Goal: Check status: Check status

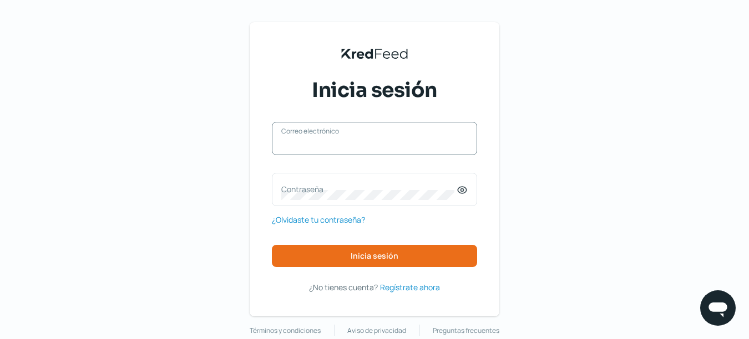
type input "[EMAIL_ADDRESS][DOMAIN_NAME]"
click at [333, 139] on div "[EMAIL_ADDRESS][DOMAIN_NAME] Correo electrónico" at bounding box center [374, 138] width 205 height 33
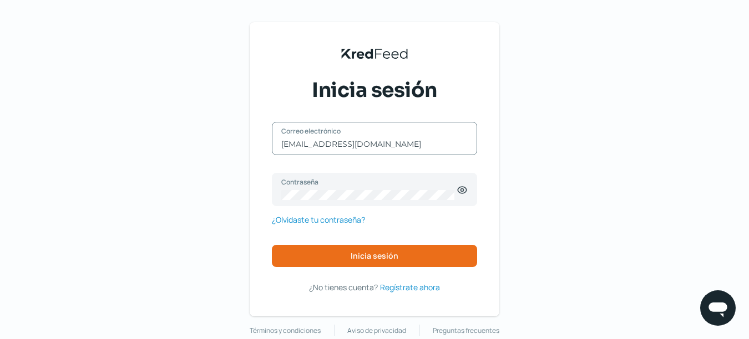
click at [369, 271] on div "[EMAIL_ADDRESS][DOMAIN_NAME] Correo electrónico Contraseña ¿Olvidaste tu contra…" at bounding box center [374, 208] width 205 height 172
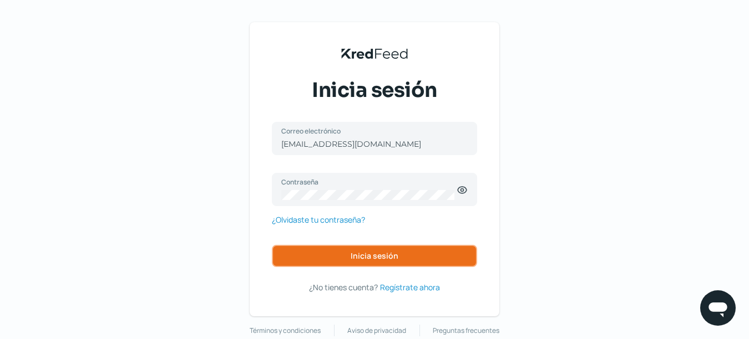
click at [369, 264] on button "Inicia sesión" at bounding box center [374, 256] width 205 height 22
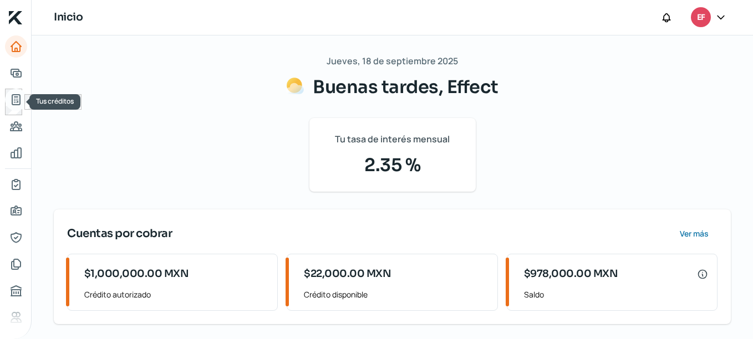
click at [21, 96] on icon "Tus créditos" at bounding box center [15, 99] width 13 height 13
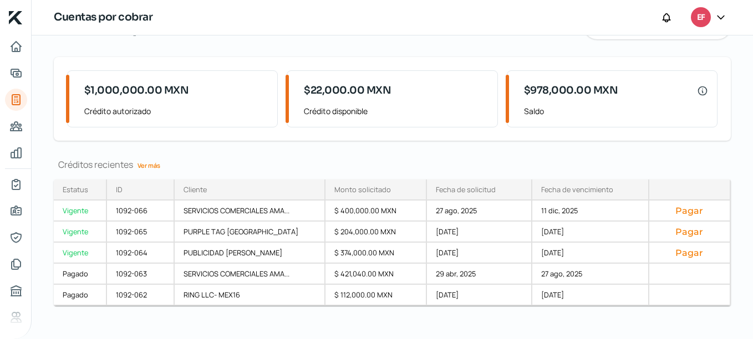
scroll to position [72, 0]
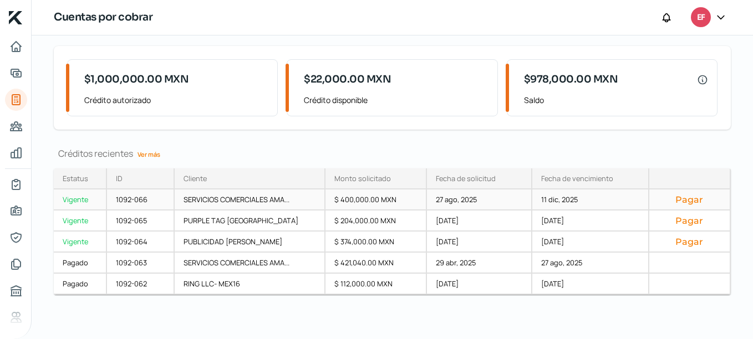
click at [78, 197] on div "Vigente" at bounding box center [80, 200] width 53 height 21
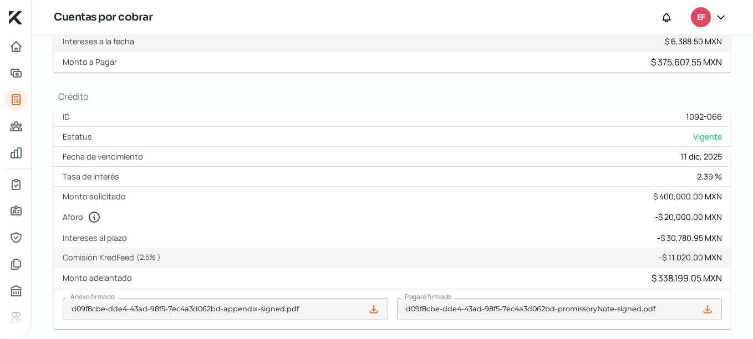
scroll to position [224, 0]
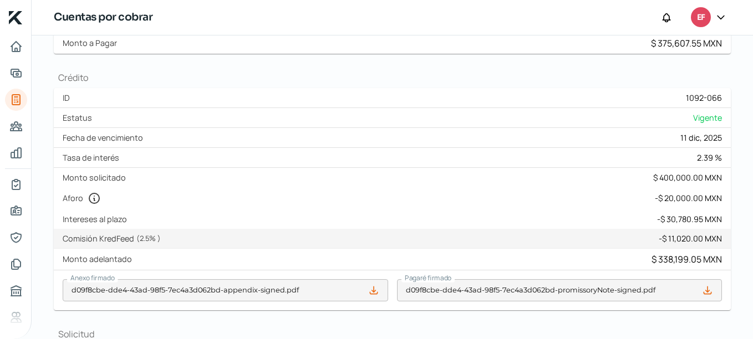
click at [682, 216] on div "- $ 30,780.95 MXN" at bounding box center [689, 219] width 65 height 11
click at [684, 241] on div "- $ 11,020.00 MXN" at bounding box center [690, 238] width 63 height 11
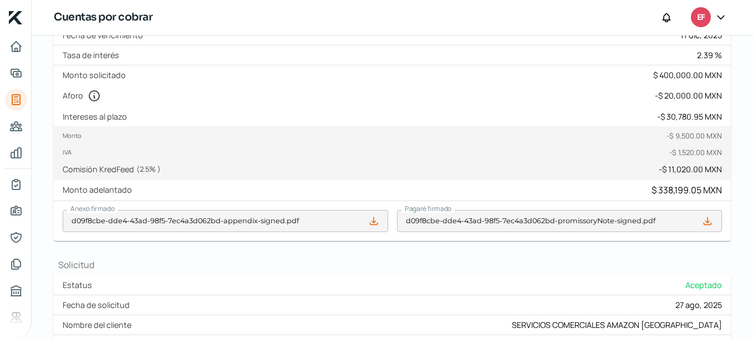
scroll to position [333, 0]
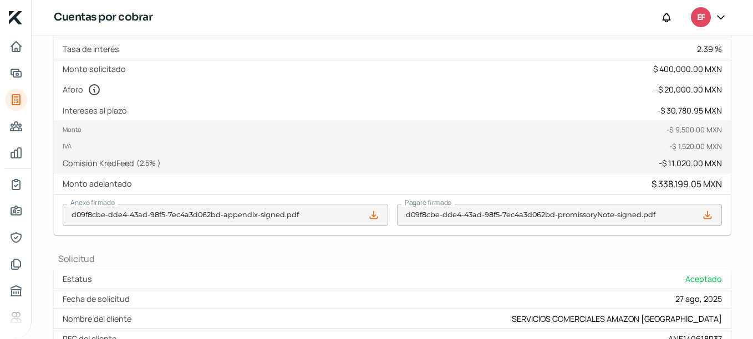
click at [399, 174] on div "Monto adelantado $ 338,199.05 MXN" at bounding box center [392, 185] width 677 height 22
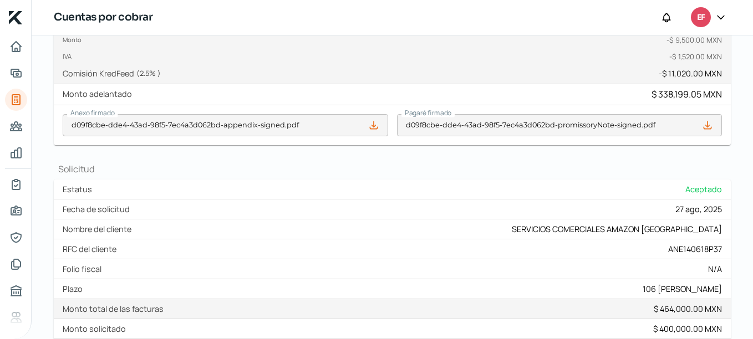
scroll to position [424, 0]
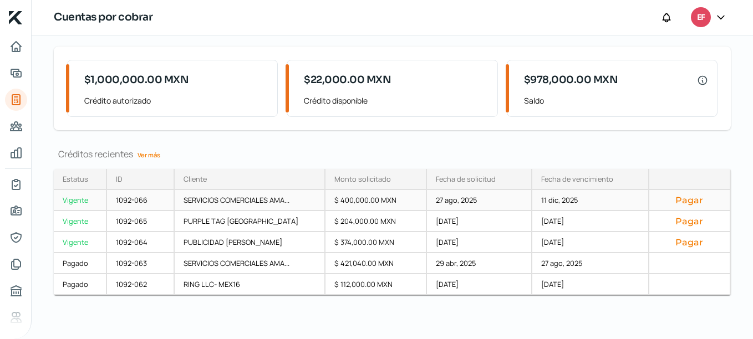
scroll to position [72, 0]
click at [357, 262] on div "$ 421,040.00 MXN" at bounding box center [376, 263] width 101 height 21
